Goal: Task Accomplishment & Management: Manage account settings

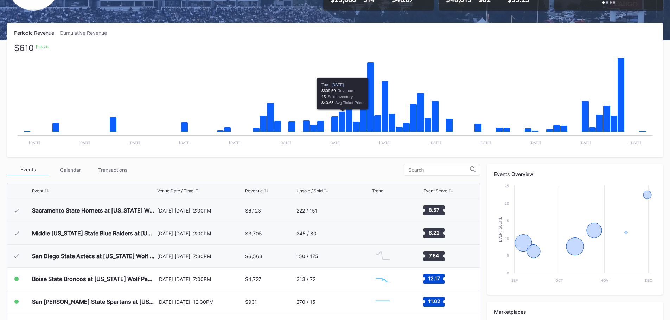
scroll to position [141, 0]
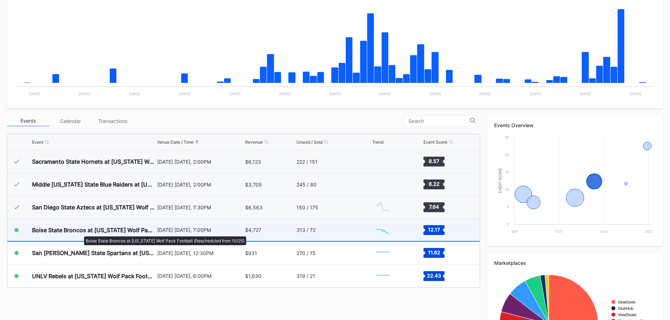
click at [81, 233] on div "Boise State Broncos at [US_STATE] Wolf Pack Football (Rescheduled from 10/25)" at bounding box center [93, 230] width 123 height 7
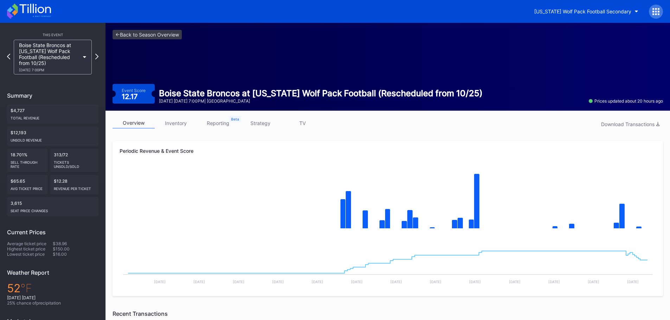
click at [183, 113] on div "overview inventory reporting strategy TV Download Transactions Periodic Revenue…" at bounding box center [388, 318] width 565 height 415
click at [183, 124] on link "inventory" at bounding box center [176, 123] width 42 height 11
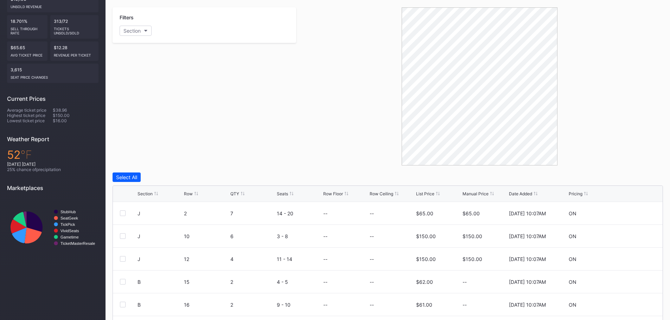
scroll to position [200, 0]
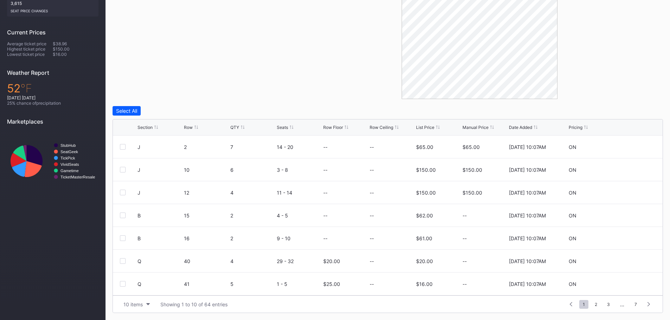
click at [151, 127] on div "Section" at bounding box center [145, 127] width 15 height 5
drag, startPoint x: 151, startPoint y: 127, endPoint x: 204, endPoint y: 105, distance: 57.4
click at [204, 105] on div "Filters Section Select All Section Row QTY Seats Row Floor Row Ceiling List Pri…" at bounding box center [388, 127] width 551 height 373
click at [632, 149] on icon at bounding box center [634, 147] width 5 height 5
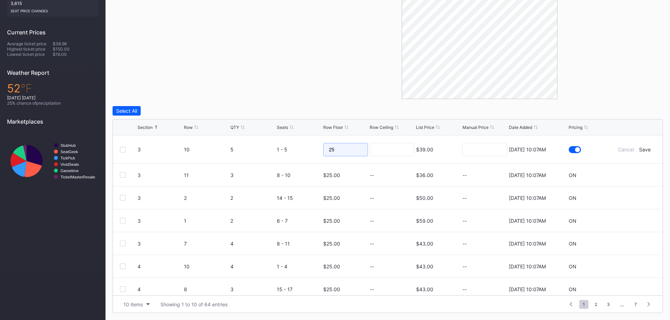
click at [350, 152] on input "25" at bounding box center [345, 149] width 45 height 13
type input "23"
click at [642, 148] on div "Save" at bounding box center [645, 150] width 12 height 6
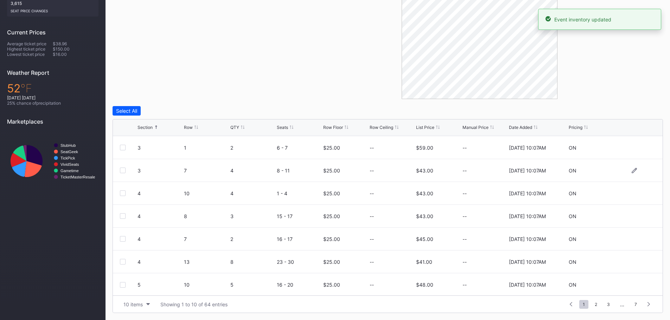
scroll to position [69, 0]
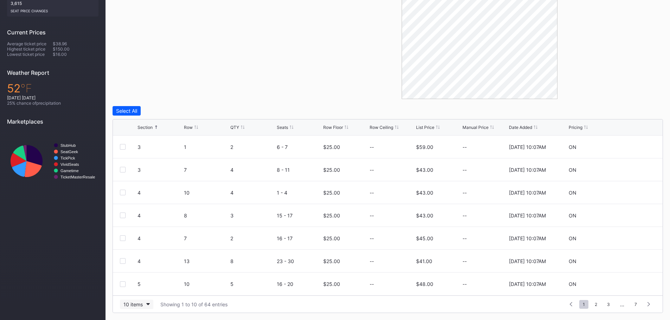
click at [147, 306] on button "10 items" at bounding box center [136, 304] width 33 height 9
click at [144, 272] on div "100 items" at bounding box center [136, 274] width 23 height 6
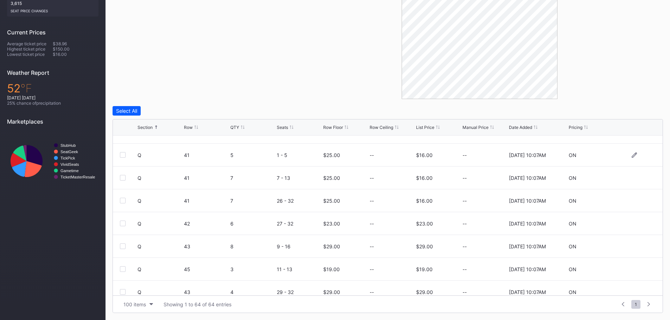
scroll to position [739, 0]
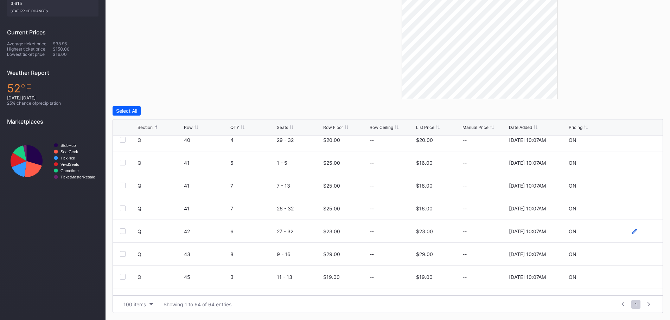
click at [632, 234] on icon at bounding box center [634, 231] width 5 height 5
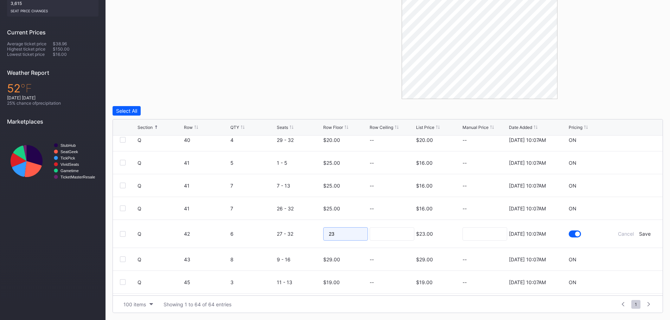
drag, startPoint x: 333, startPoint y: 234, endPoint x: 309, endPoint y: 234, distance: 23.9
click at [309, 234] on form "Q 42 6 27 - 32 23 $23.00 [DATE] 10:07AM Cancel Save" at bounding box center [397, 234] width 518 height 28
type input "19"
click at [400, 233] on input at bounding box center [392, 234] width 45 height 13
click at [640, 233] on div "Save" at bounding box center [645, 234] width 12 height 6
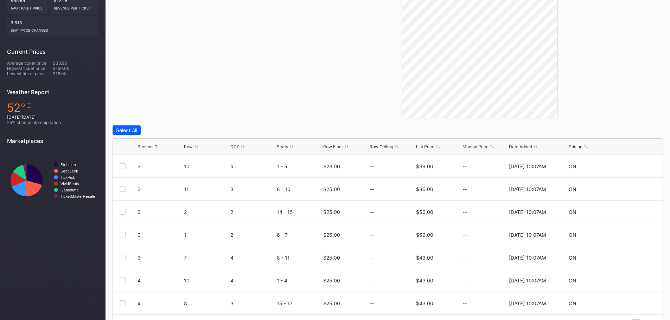
scroll to position [0, 0]
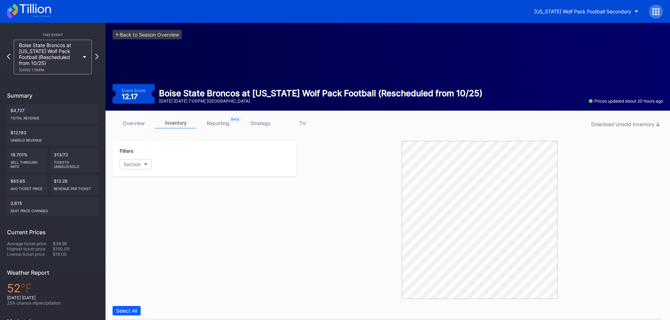
click at [33, 18] on icon at bounding box center [29, 11] width 44 height 15
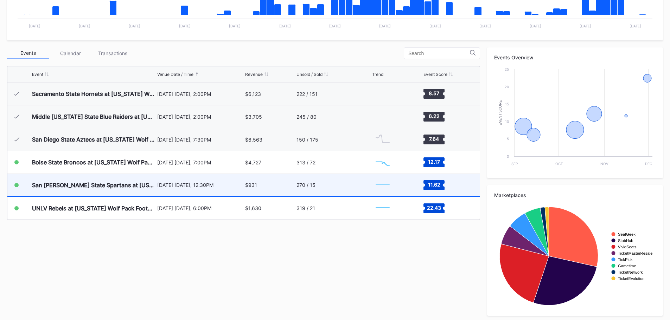
scroll to position [211, 0]
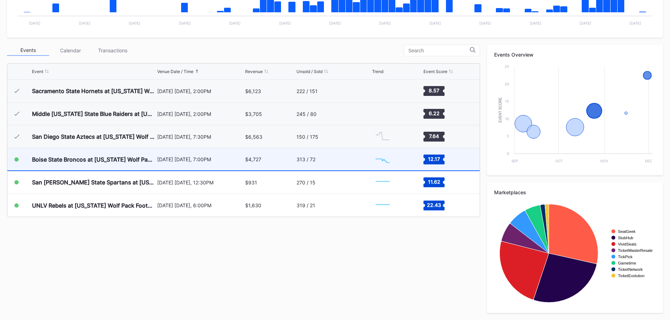
click at [28, 157] on div "Boise State Broncos at [US_STATE] Wolf Pack Football (Rescheduled from 10/25) […" at bounding box center [243, 159] width 472 height 23
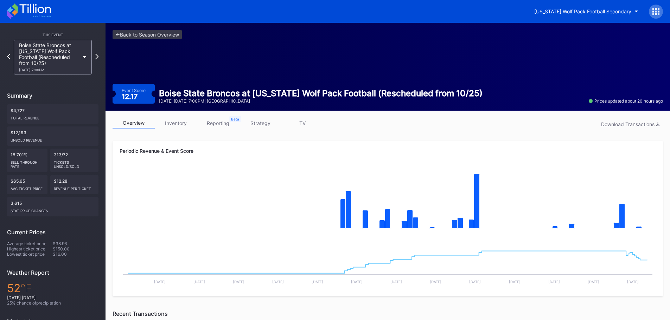
click at [39, 14] on icon at bounding box center [29, 11] width 44 height 15
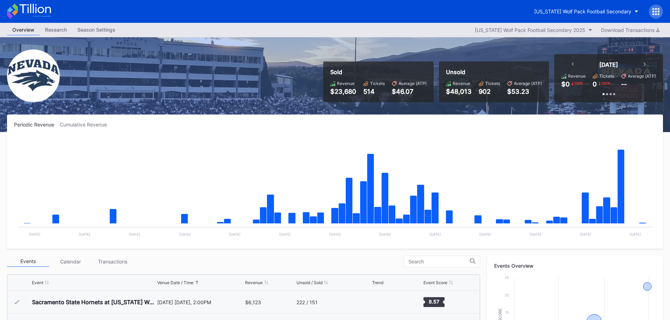
click at [46, 7] on icon at bounding box center [29, 11] width 44 height 15
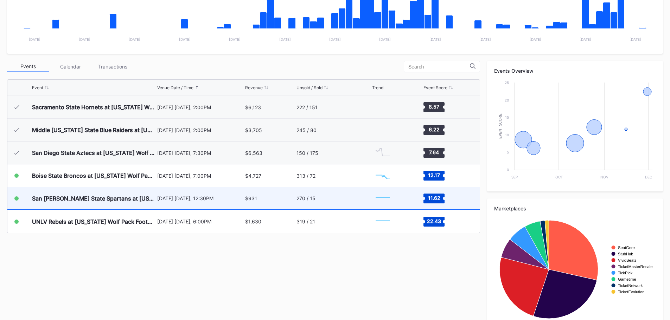
scroll to position [211, 0]
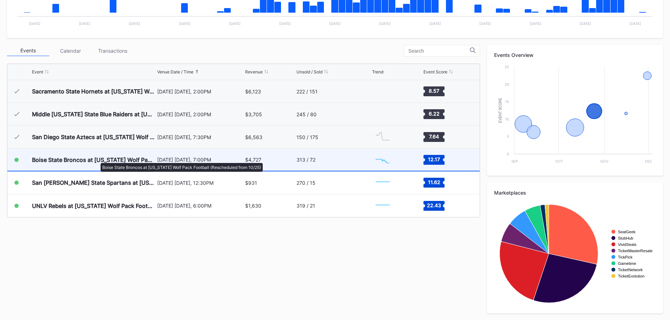
click at [97, 160] on div "Boise State Broncos at [US_STATE] Wolf Pack Football (Rescheduled from 10/25)" at bounding box center [93, 160] width 123 height 7
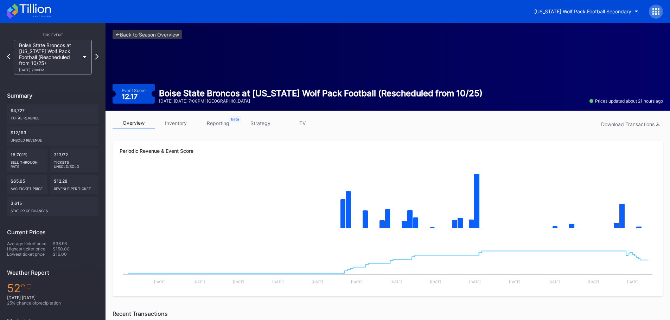
click at [171, 127] on link "inventory" at bounding box center [176, 123] width 42 height 11
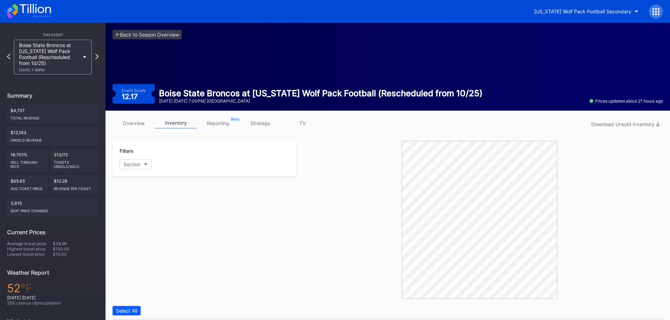
click at [32, 14] on icon at bounding box center [29, 11] width 44 height 15
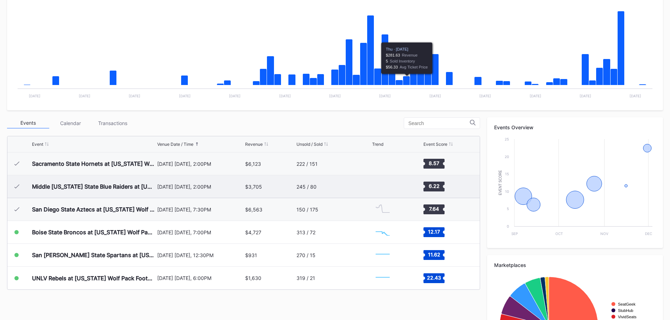
scroll to position [141, 0]
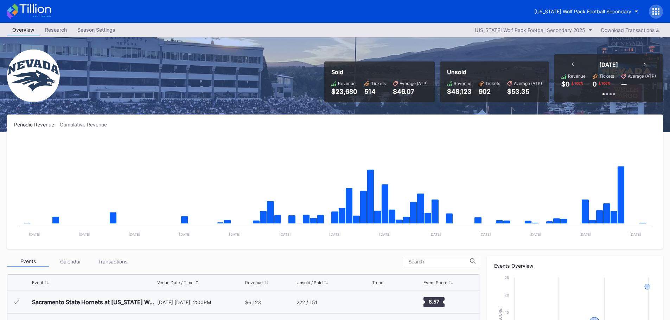
scroll to position [176, 0]
